Goal: Information Seeking & Learning: Check status

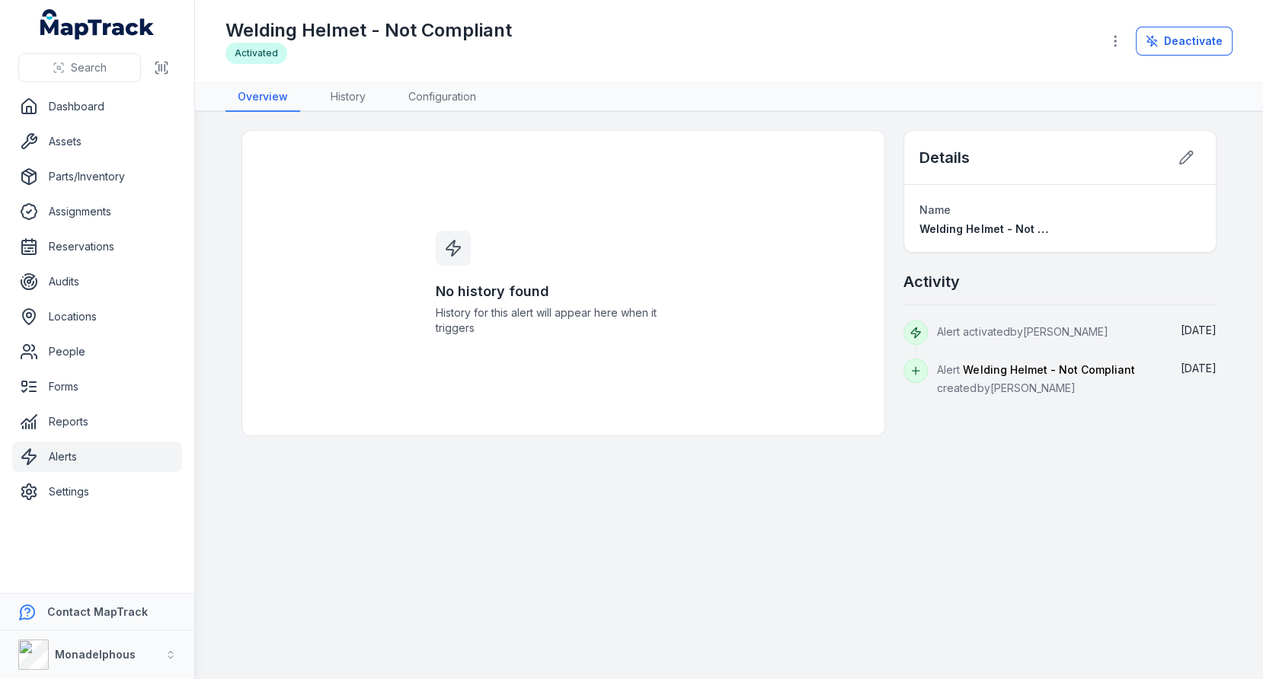
click at [811, 481] on main "No history found History for this alert will appear here when it triggers Detai…" at bounding box center [729, 395] width 1068 height 567
click at [107, 393] on link "Forms" at bounding box center [97, 387] width 170 height 30
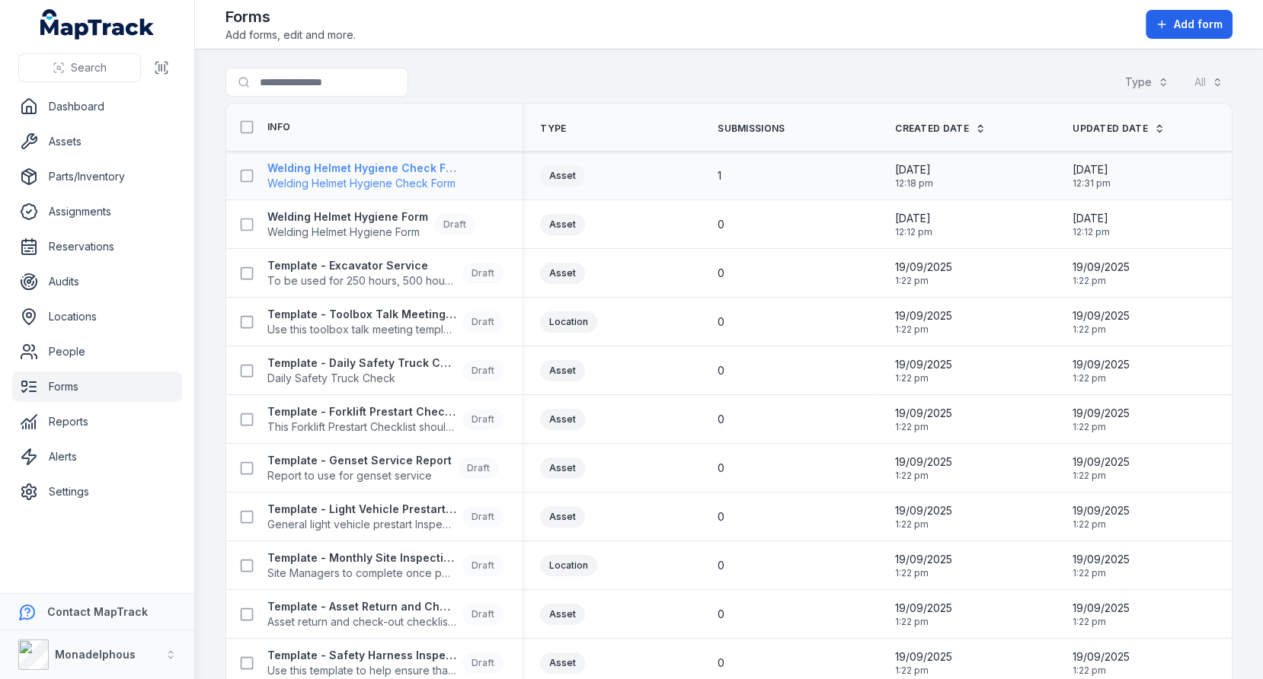
click at [387, 176] on span "Welding Helmet Hygiene Check Form" at bounding box center [364, 183] width 195 height 15
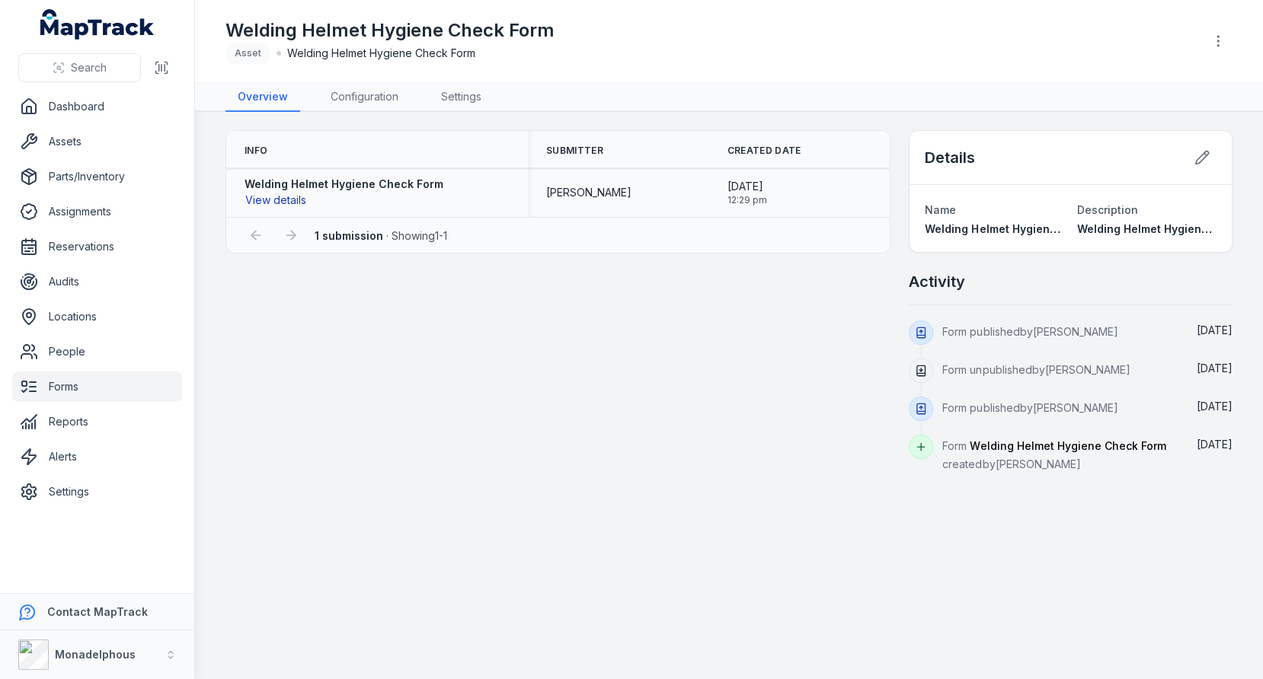
click at [289, 202] on button "View details" at bounding box center [276, 200] width 62 height 17
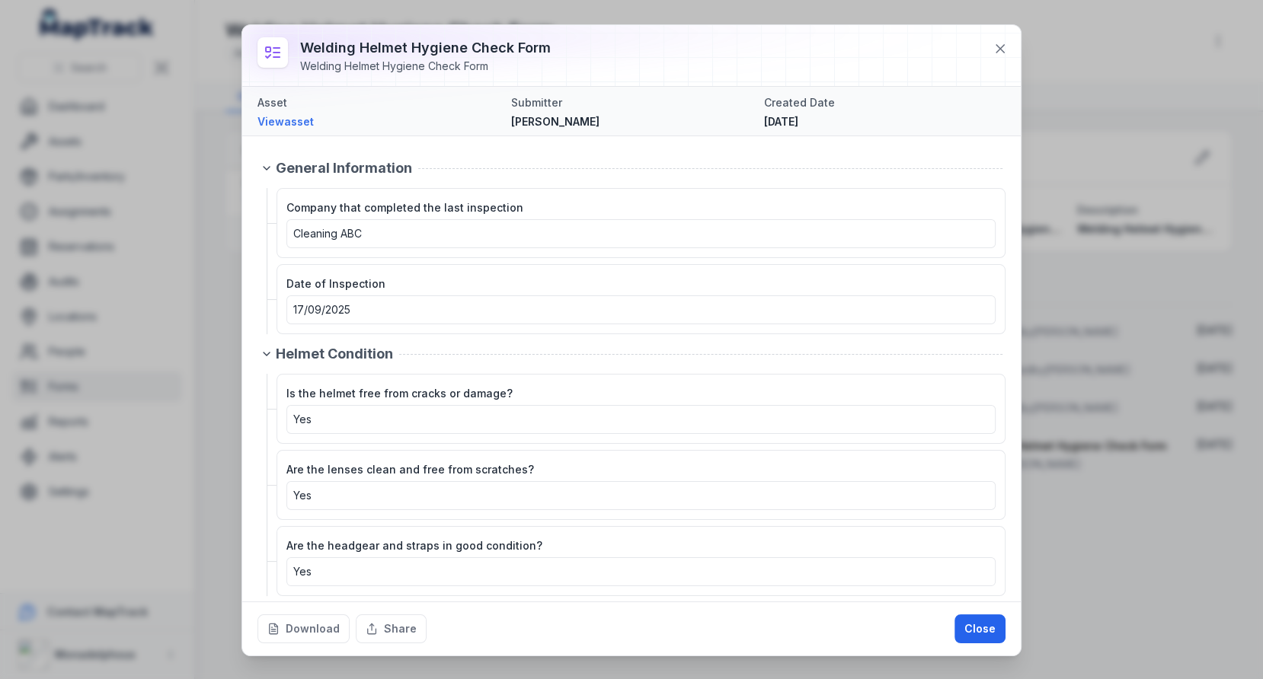
click at [299, 111] on div "Asset View asset" at bounding box center [377, 111] width 241 height 37
click at [299, 118] on link "View asset" at bounding box center [377, 121] width 241 height 15
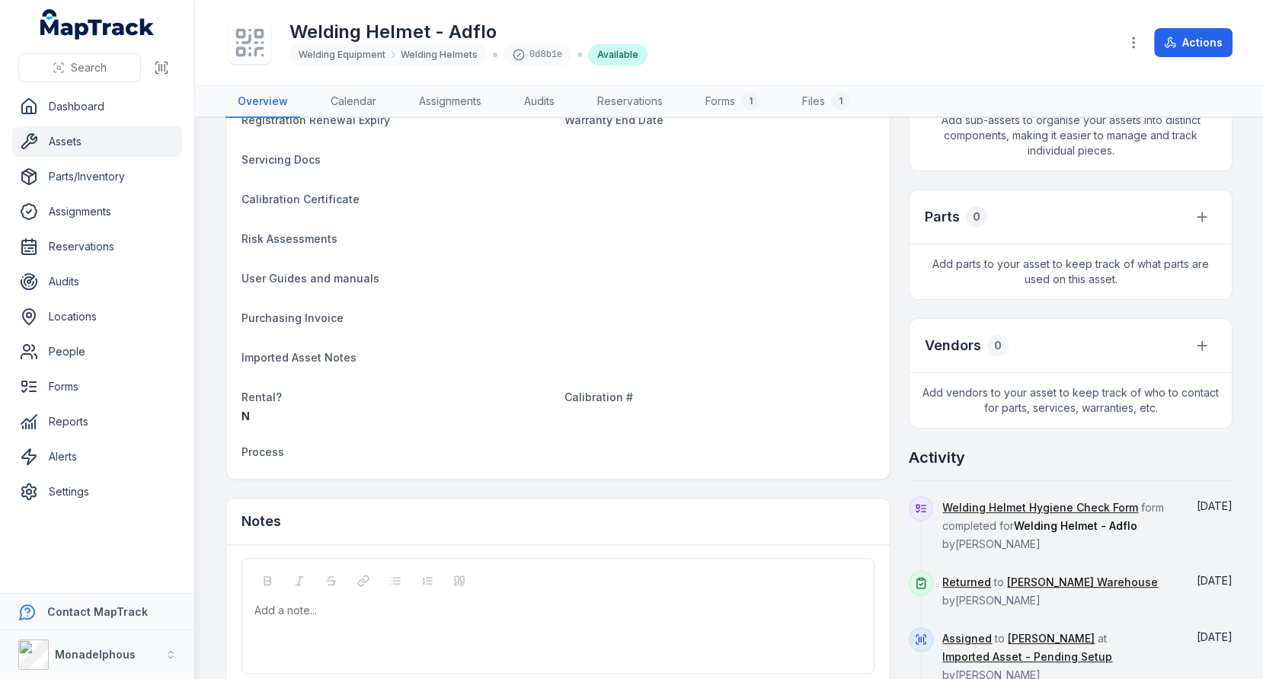
scroll to position [558, 0]
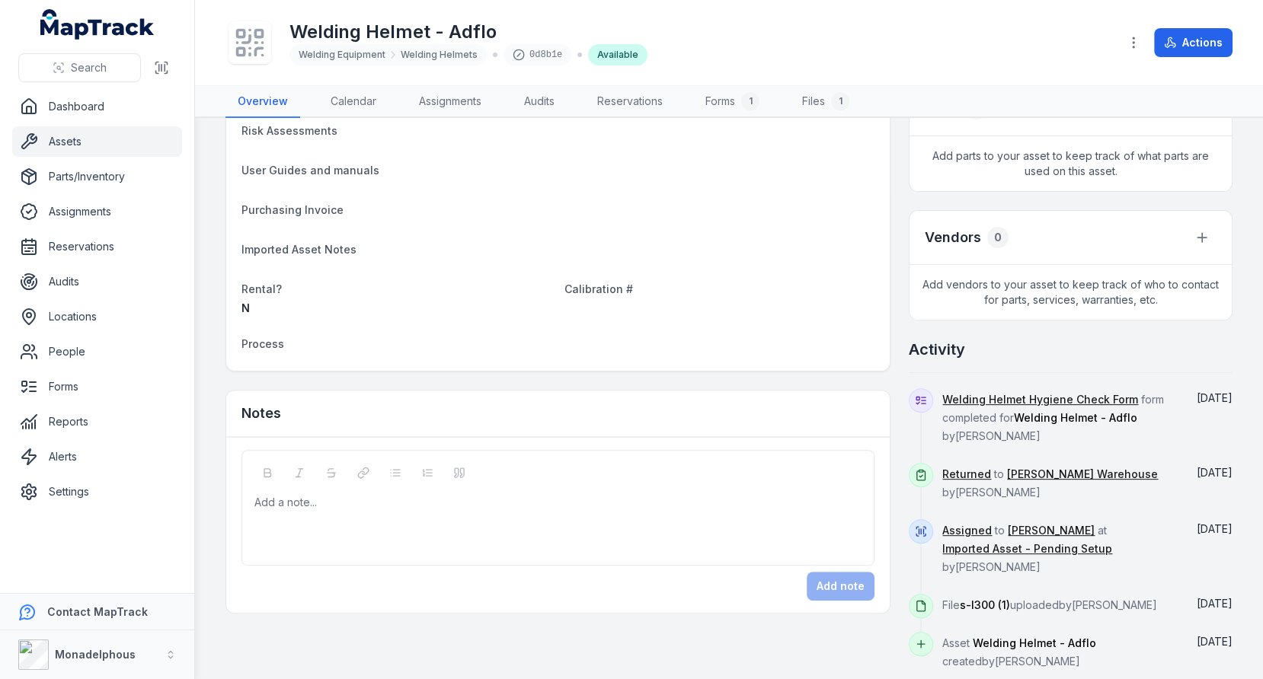
drag, startPoint x: 1046, startPoint y: 424, endPoint x: 946, endPoint y: 403, distance: 101.9
click at [946, 403] on div "Welding Helmet Hygiene Check Form form completed for Welding Helmet - Adflo by …" at bounding box center [1058, 425] width 232 height 75
click at [925, 423] on div at bounding box center [921, 425] width 24 height 75
drag, startPoint x: 1014, startPoint y: 488, endPoint x: 940, endPoint y: 467, distance: 76.9
click at [940, 467] on div "Returned to Davenport Warehouse by Lachlan Ritchie Sept 25" at bounding box center [1071, 491] width 324 height 56
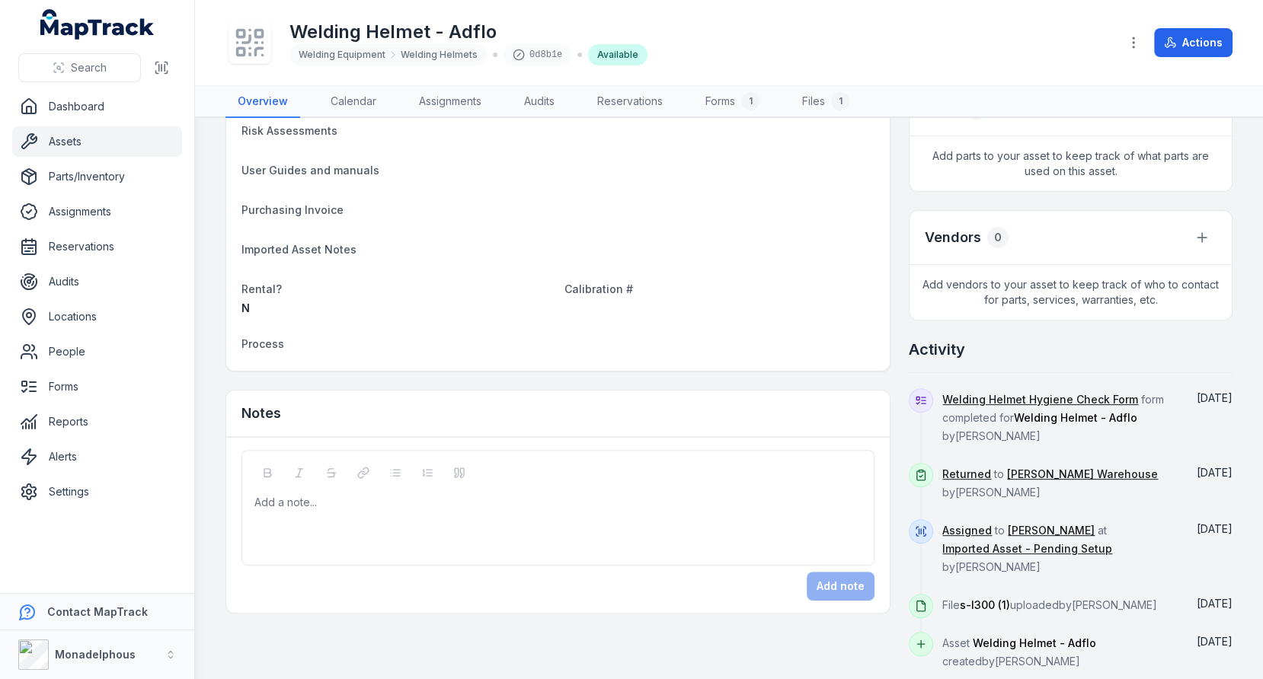
click at [1018, 485] on span "Returned to Davenport Warehouse by Lachlan Ritchie" at bounding box center [1050, 483] width 216 height 31
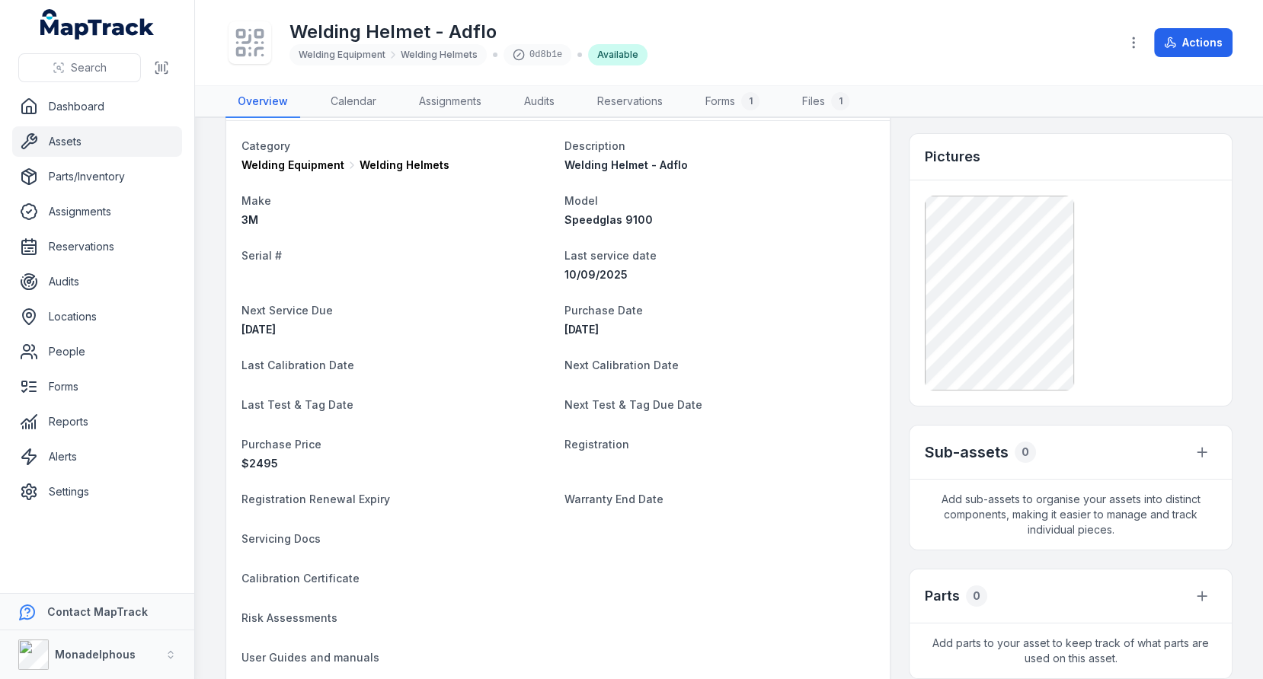
scroll to position [19, 0]
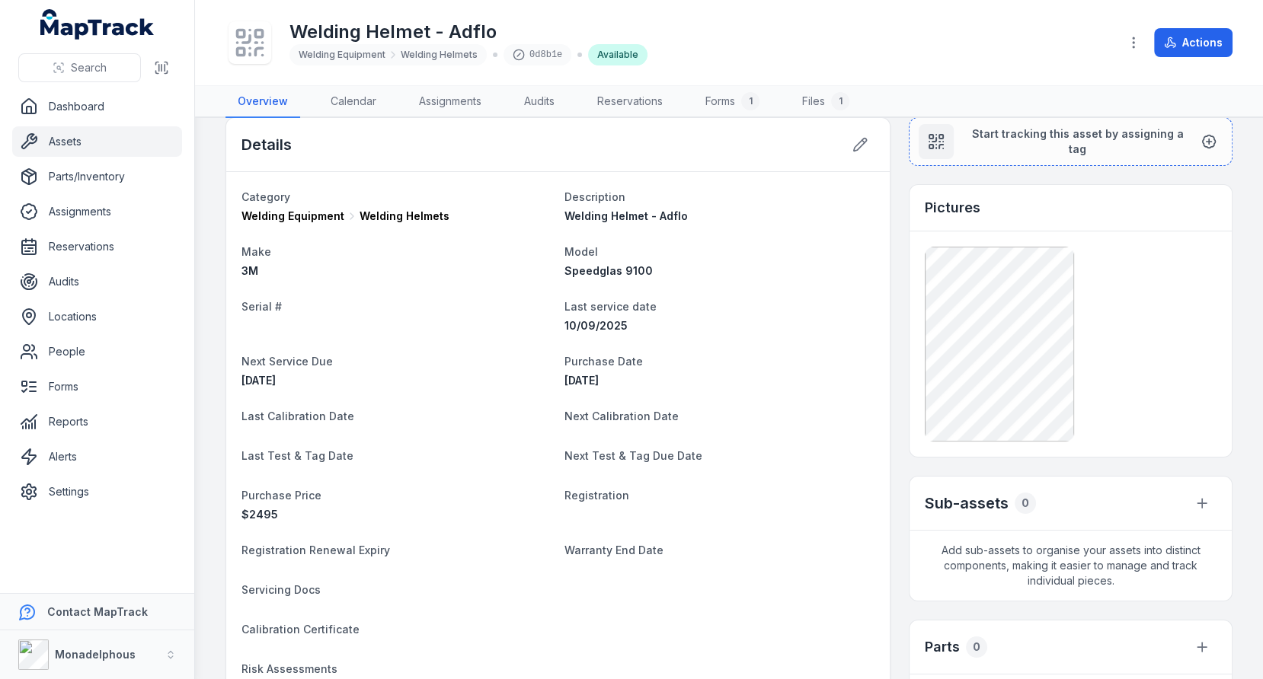
click at [893, 427] on div "Details Category Welding Equipment Welding Helmets Description Welding Helmet -…" at bounding box center [728, 663] width 1007 height 1092
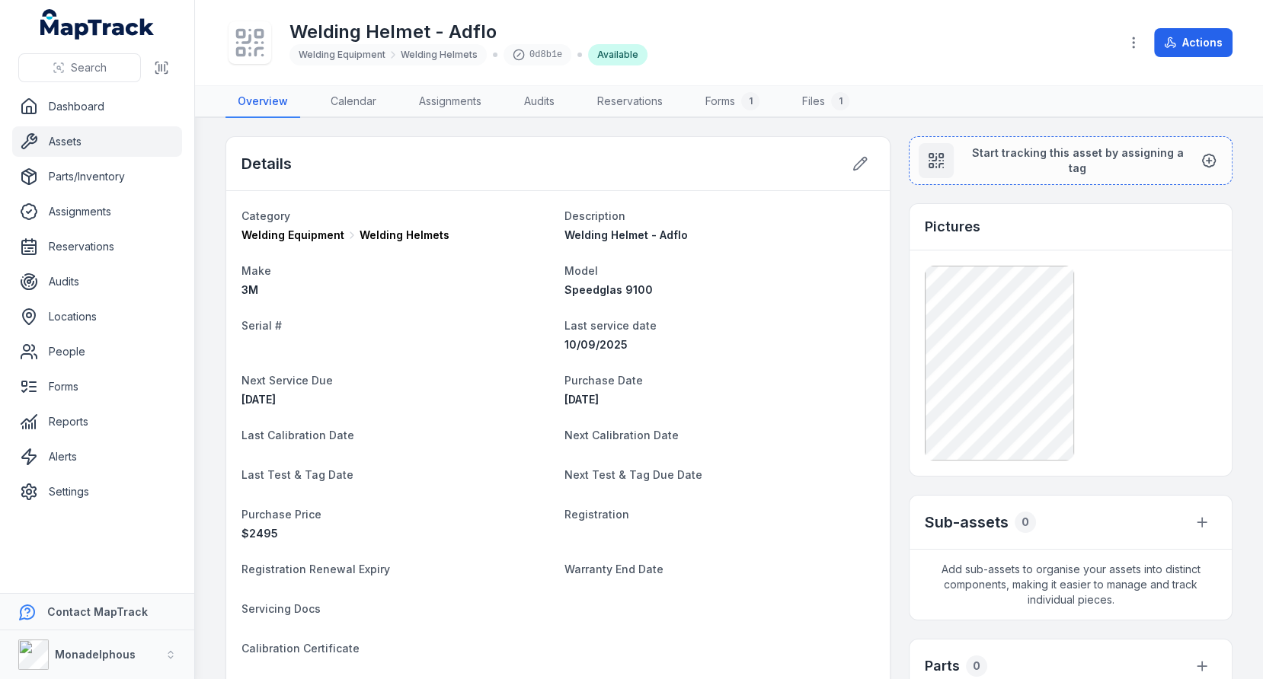
click at [807, 349] on div "10/09/2025" at bounding box center [719, 344] width 311 height 15
click at [1133, 49] on icon "button" at bounding box center [1133, 42] width 15 height 15
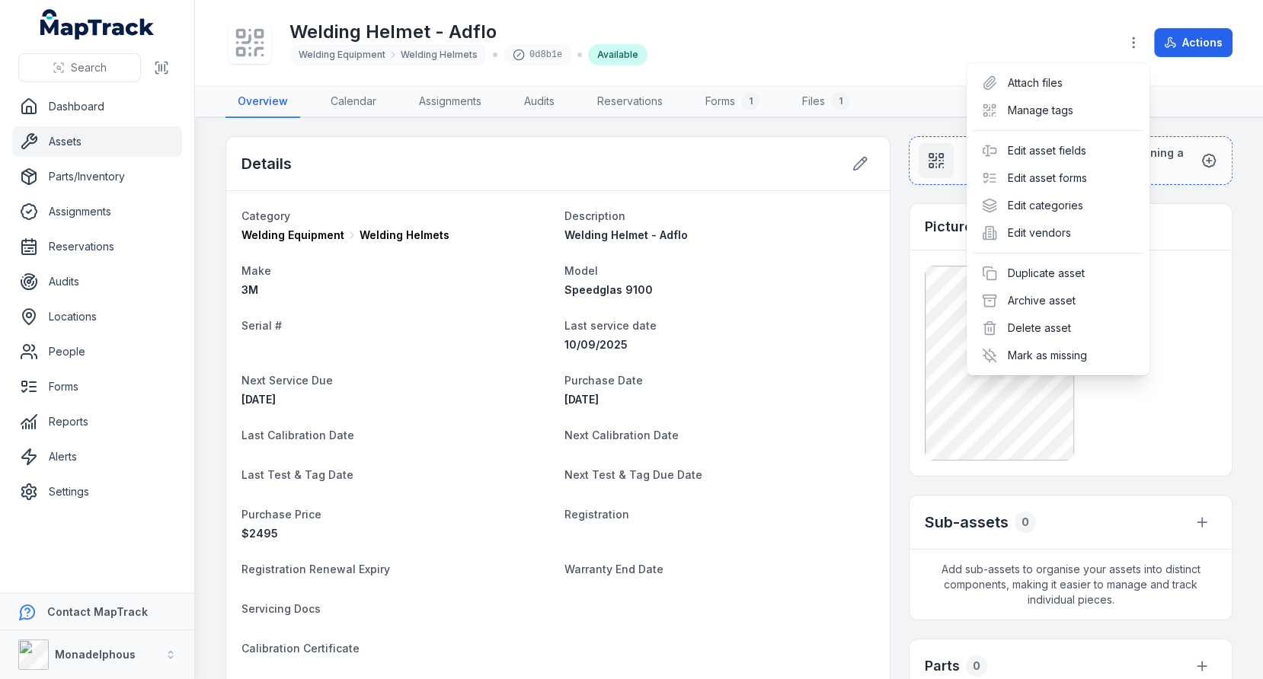
click at [901, 223] on div "Toggle Navigation Welding Helmet - Adflo Welding Equipment Welding Helmets 0d8b…" at bounding box center [729, 339] width 1068 height 679
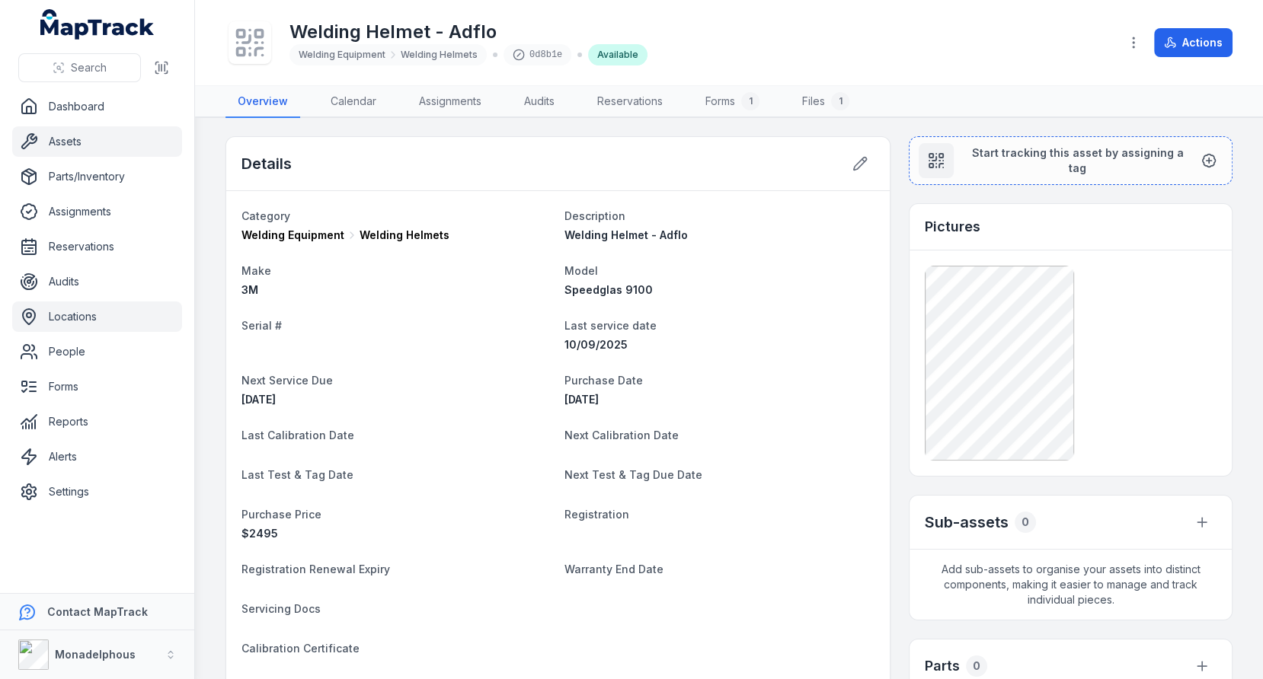
click at [110, 320] on link "Locations" at bounding box center [97, 317] width 170 height 30
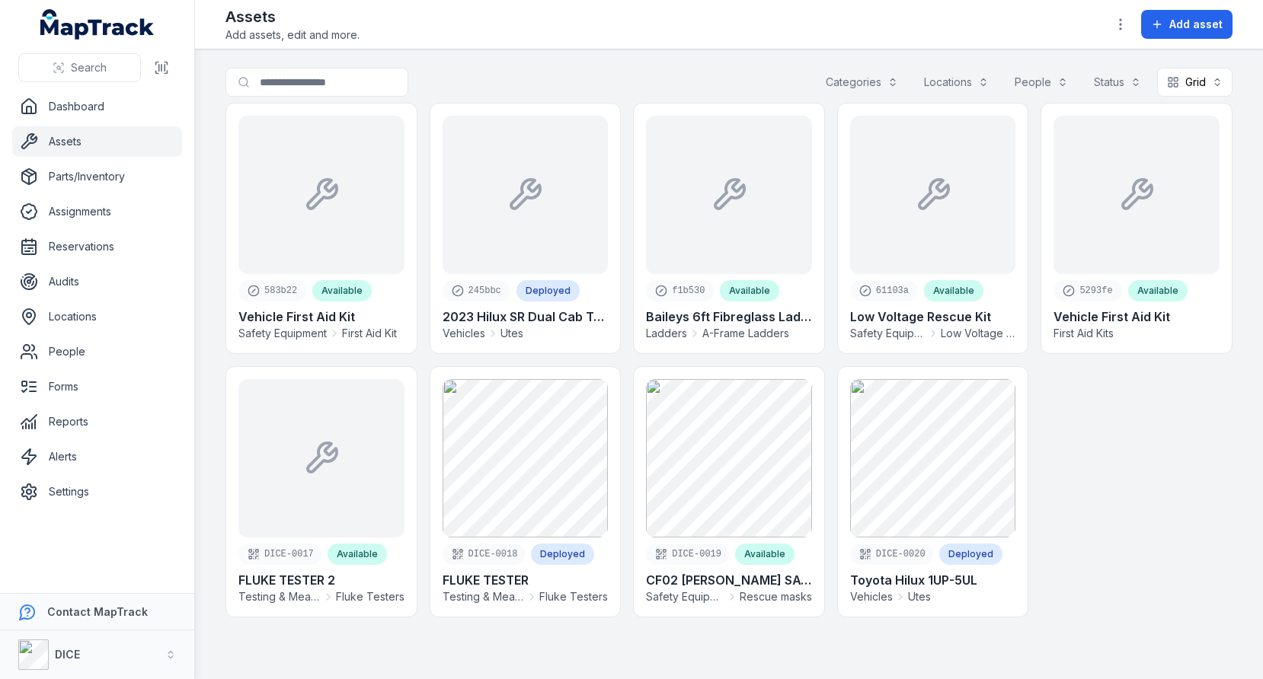
click at [123, 645] on button "DICE" at bounding box center [97, 655] width 194 height 49
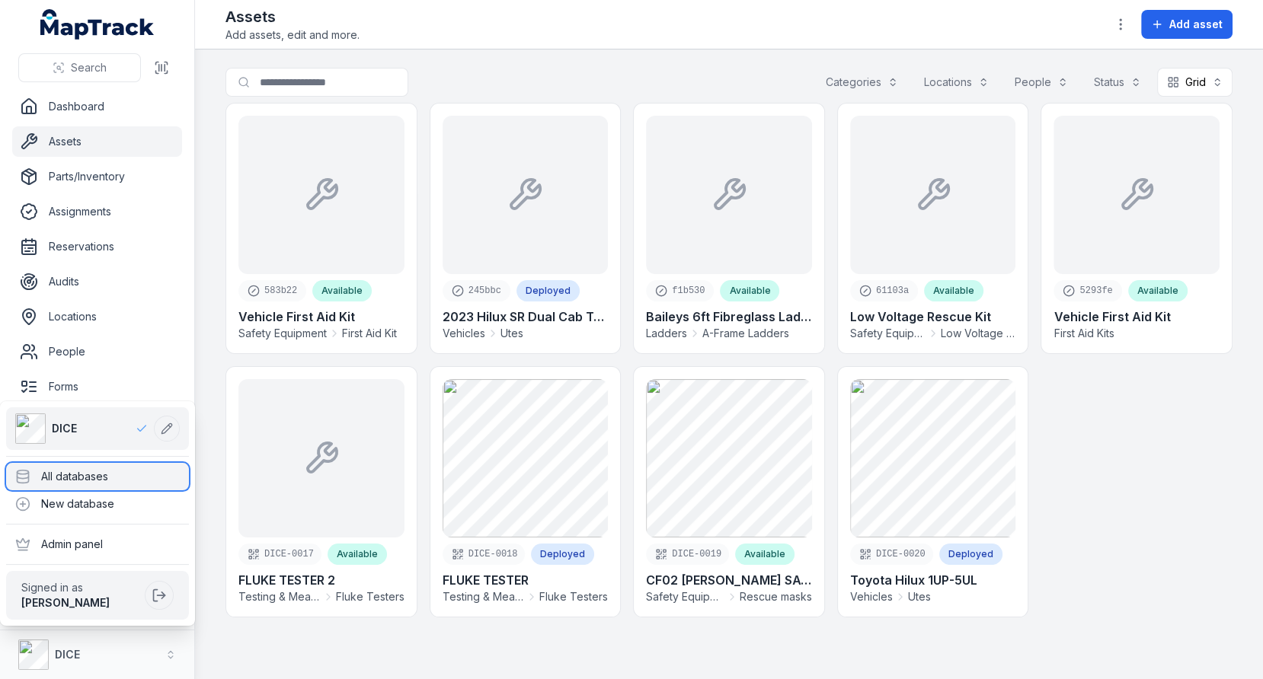
click at [129, 481] on div "All databases" at bounding box center [97, 476] width 183 height 27
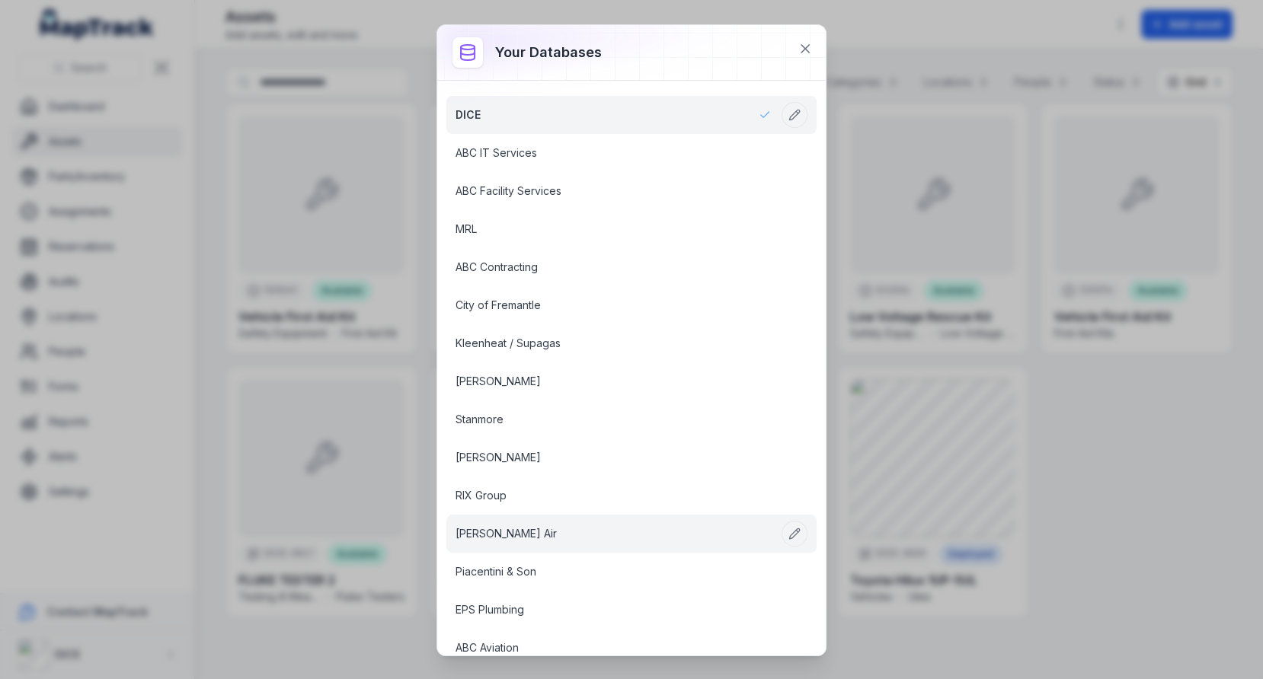
click at [487, 526] on link "[PERSON_NAME] Air" at bounding box center [612, 533] width 315 height 15
